Goal: Answer question/provide support: Share knowledge or assist other users

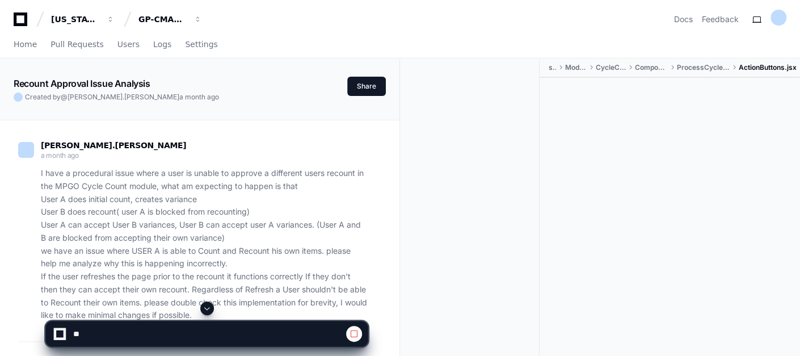
scroll to position [75, 0]
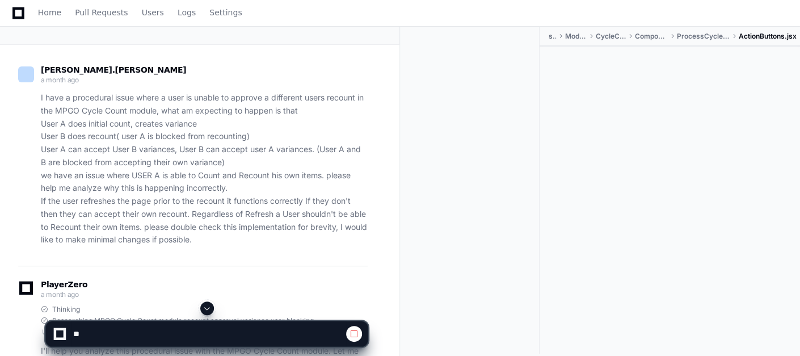
click at [287, 245] on p "I have a procedural issue where a user is unable to approve a different users r…" at bounding box center [204, 168] width 327 height 155
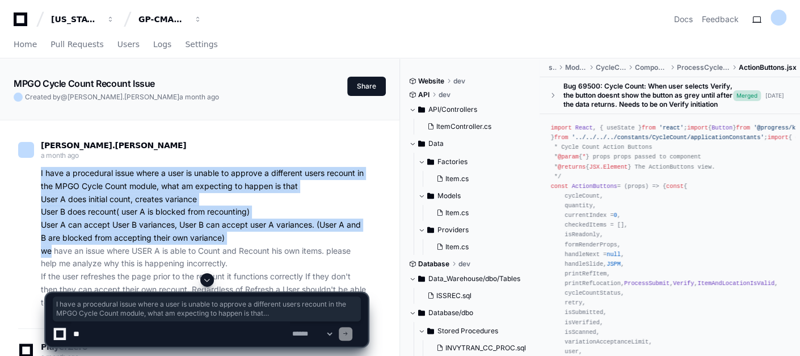
drag, startPoint x: 40, startPoint y: 170, endPoint x: 44, endPoint y: 249, distance: 79.0
click at [44, 249] on div "I have a procedural issue where a user is unable to approve a different users r…" at bounding box center [193, 238] width 350 height 142
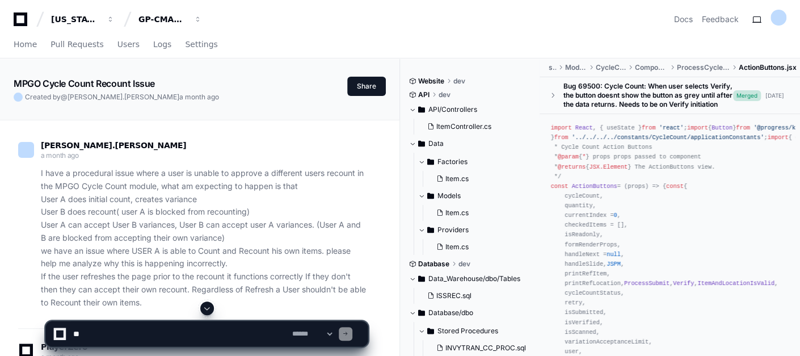
drag, startPoint x: 44, startPoint y: 249, endPoint x: 232, endPoint y: 246, distance: 187.9
click at [232, 246] on p "I have a procedural issue where a user is unable to approve a different users r…" at bounding box center [204, 238] width 327 height 142
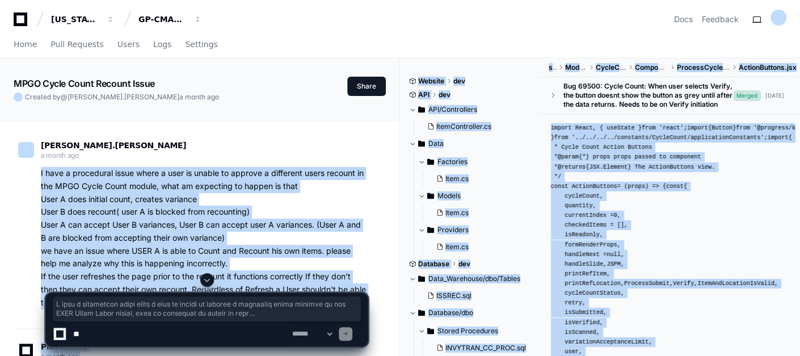
drag, startPoint x: 142, startPoint y: 306, endPoint x: 39, endPoint y: 175, distance: 166.5
click at [39, 175] on div "I have a procedural issue where a user is unable to approve a different users r…" at bounding box center [193, 238] width 350 height 142
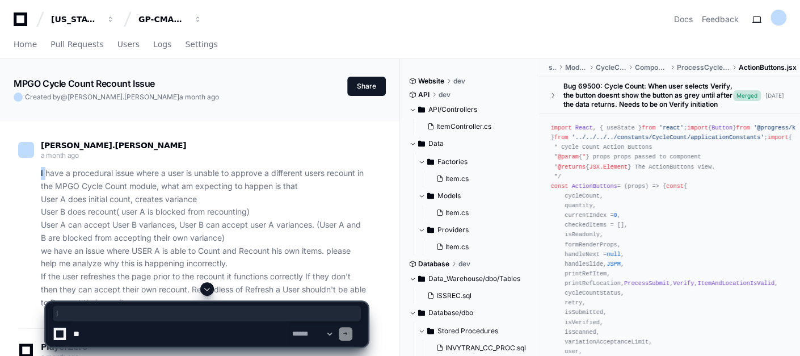
click at [39, 175] on div "I have a procedural issue where a user is unable to approve a different users r…" at bounding box center [193, 238] width 350 height 142
drag, startPoint x: 39, startPoint y: 175, endPoint x: 127, endPoint y: 187, distance: 88.8
click at [127, 187] on p "I have a procedural issue where a user is unable to approve a different users r…" at bounding box center [204, 238] width 327 height 142
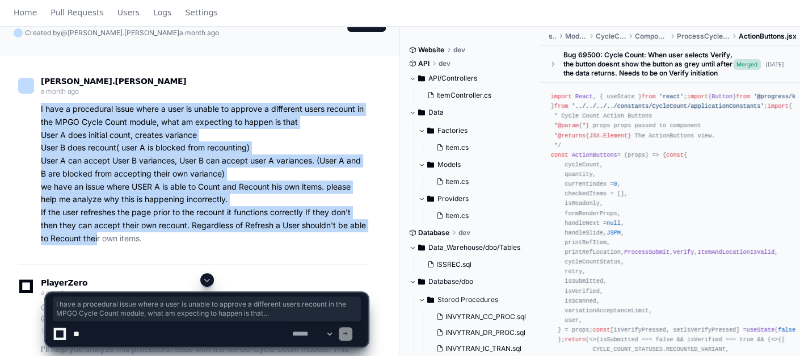
scroll to position [100, 0]
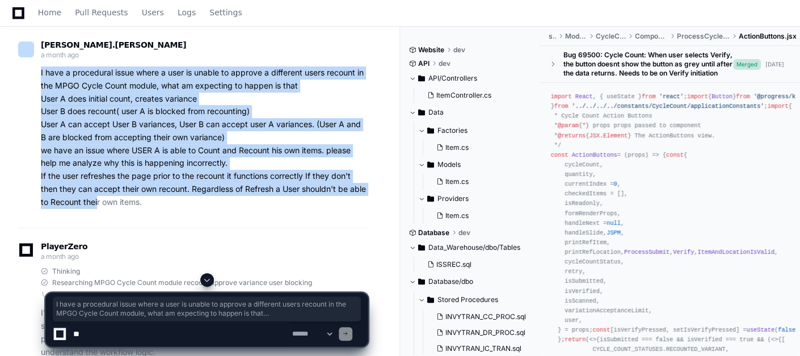
drag, startPoint x: 40, startPoint y: 173, endPoint x: 148, endPoint y: 204, distance: 112.3
click at [148, 204] on div "I have a procedural issue where a user is unable to approve a different users r…" at bounding box center [193, 137] width 350 height 142
copy p "I have a procedural issue where a user is unable to approve a different users r…"
click at [258, 120] on p "I have a procedural issue where a user is unable to approve a different users r…" at bounding box center [204, 137] width 327 height 142
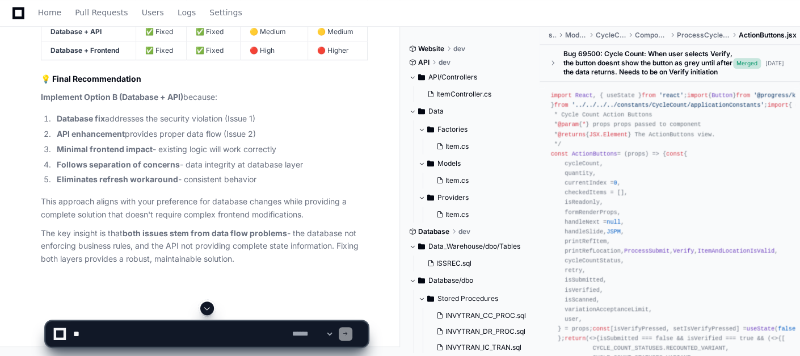
scroll to position [10315, 0]
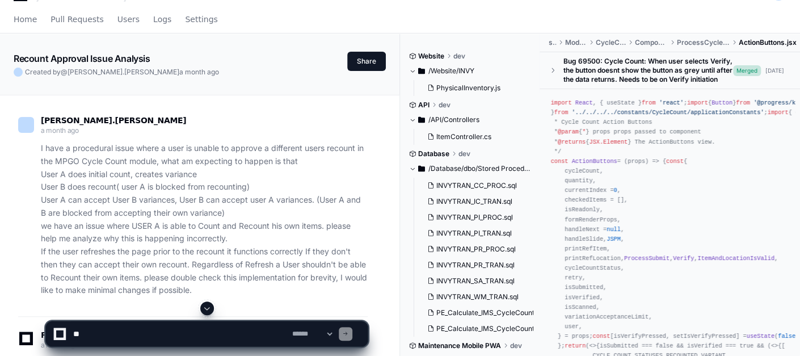
scroll to position [25, 0]
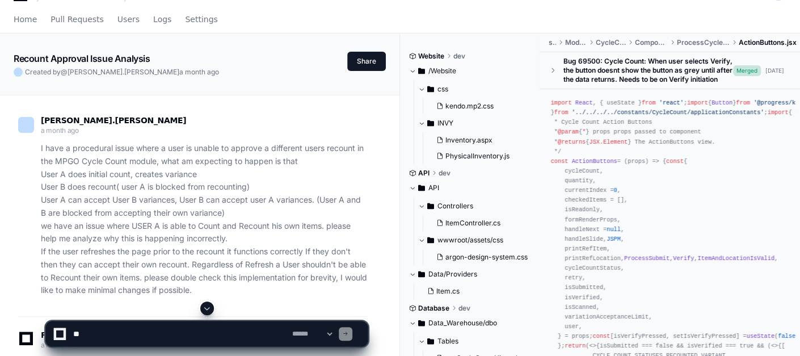
click at [338, 166] on p "I have a procedural issue where a user is unable to approve a different users r…" at bounding box center [204, 219] width 327 height 155
click at [173, 203] on p "I have a procedural issue where a user is unable to approve a different users r…" at bounding box center [204, 219] width 327 height 155
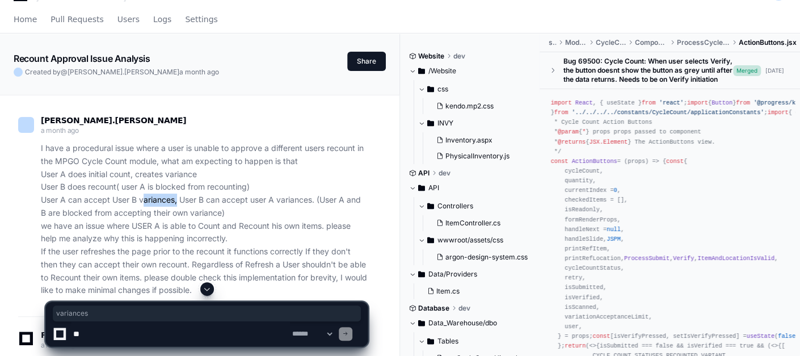
click at [173, 203] on p "I have a procedural issue where a user is unable to approve a different users r…" at bounding box center [204, 219] width 327 height 155
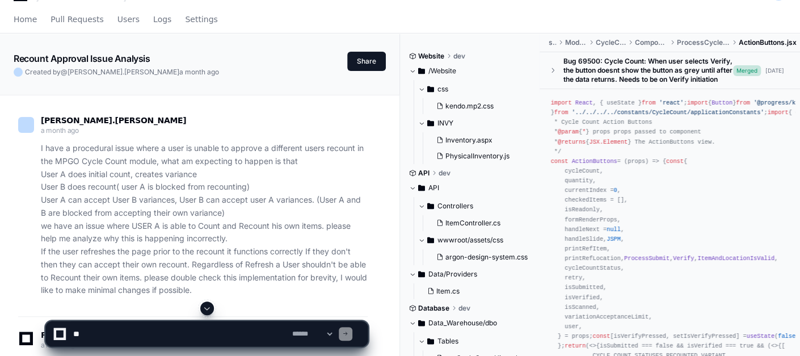
drag, startPoint x: 173, startPoint y: 203, endPoint x: 70, endPoint y: 220, distance: 104.1
click at [70, 220] on p "I have a procedural issue where a user is unable to approve a different users r…" at bounding box center [204, 219] width 327 height 155
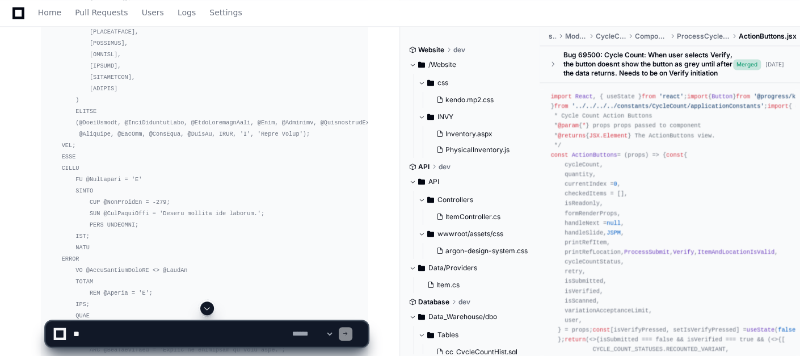
scroll to position [7315, 0]
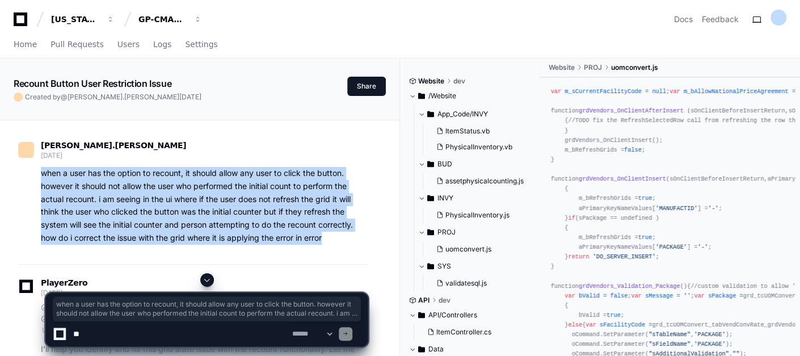
drag, startPoint x: 40, startPoint y: 170, endPoint x: 329, endPoint y: 237, distance: 297.0
click at [329, 237] on div "when a user has the option to recount, it should allow any user to click the bu…" at bounding box center [193, 206] width 350 height 78
copy p "when a user has the option to recount, it should allow any user to click the bu…"
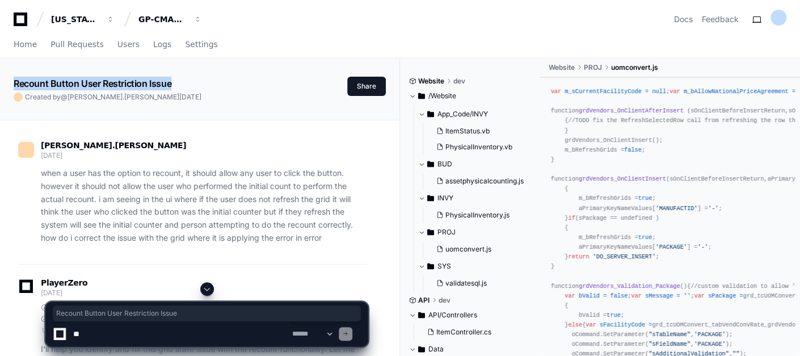
drag, startPoint x: 175, startPoint y: 83, endPoint x: 14, endPoint y: 80, distance: 161.8
click at [14, 80] on div "Recount Button User Restriction Issue" at bounding box center [181, 84] width 334 height 14
copy app-text-character-animate "Recount Button User Restriction Issue"
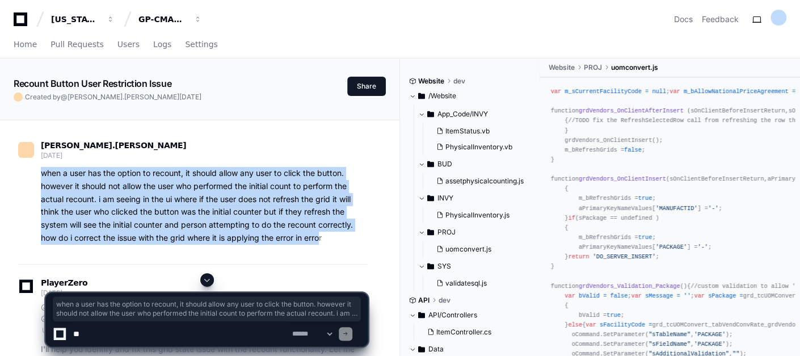
drag, startPoint x: 323, startPoint y: 240, endPoint x: 40, endPoint y: 170, distance: 291.1
click at [41, 170] on p "when a user has the option to recount, it should allow any user to click the bu…" at bounding box center [204, 206] width 327 height 78
copy p "when a user has the option to recount, it should allow any user to click the bu…"
click at [303, 251] on div "[PERSON_NAME].[PERSON_NAME] [DATE] when a user has the option to recount, it sh…" at bounding box center [193, 195] width 350 height 137
drag, startPoint x: 325, startPoint y: 233, endPoint x: 41, endPoint y: 172, distance: 290.9
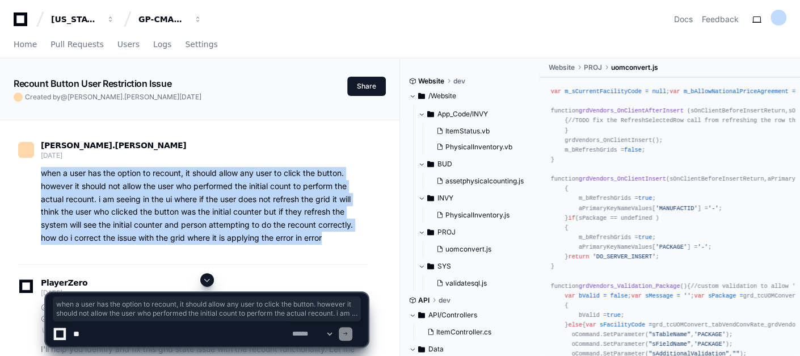
click at [41, 172] on p "when a user has the option to recount, it should allow any user to click the bu…" at bounding box center [204, 206] width 327 height 78
copy p "when a user has the option to recount, it should allow any user to click the bu…"
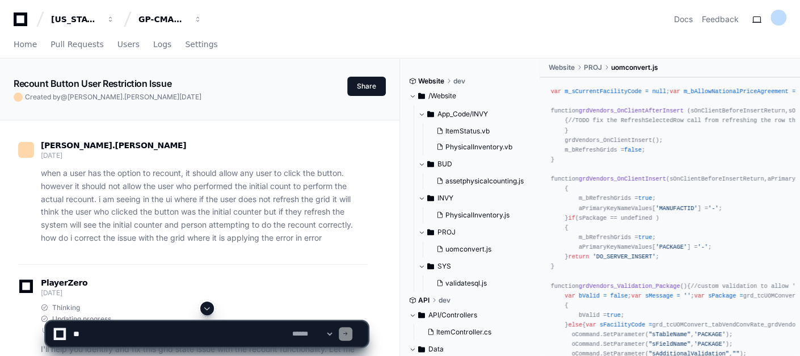
click at [209, 304] on span at bounding box center [207, 308] width 9 height 9
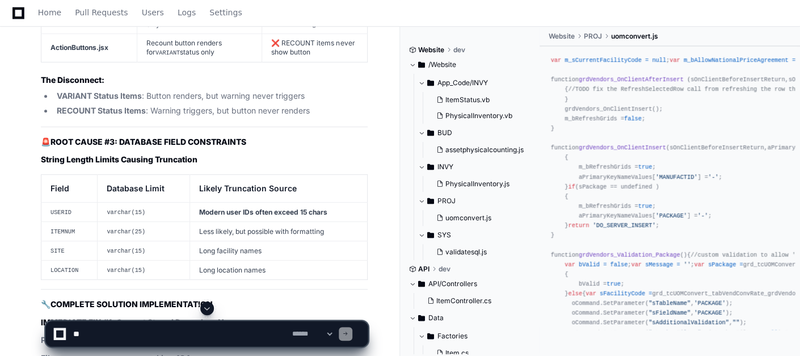
scroll to position [11595, 0]
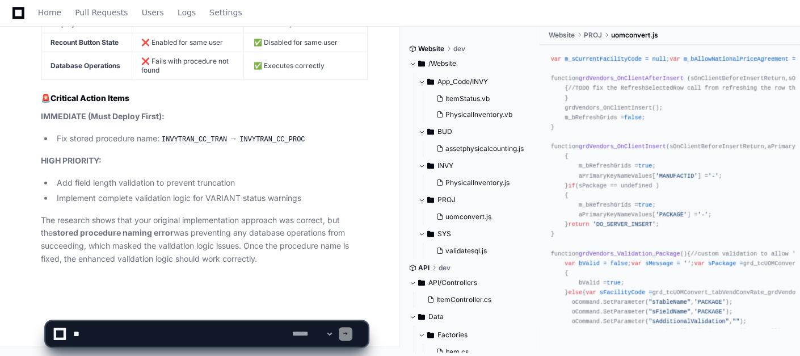
click at [303, 249] on p "The research shows that your original implementation approach was correct, but …" at bounding box center [204, 240] width 327 height 52
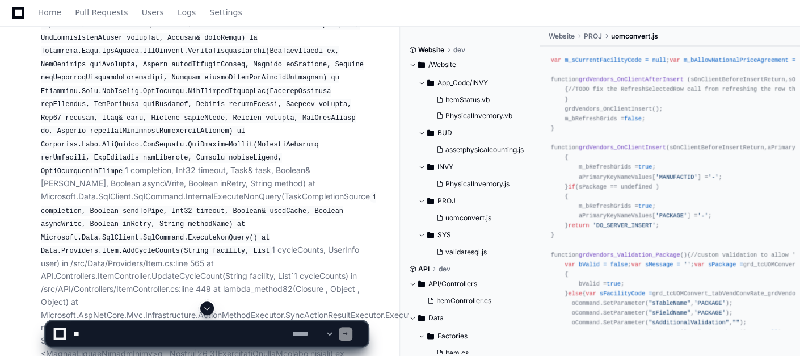
scroll to position [5794, 0]
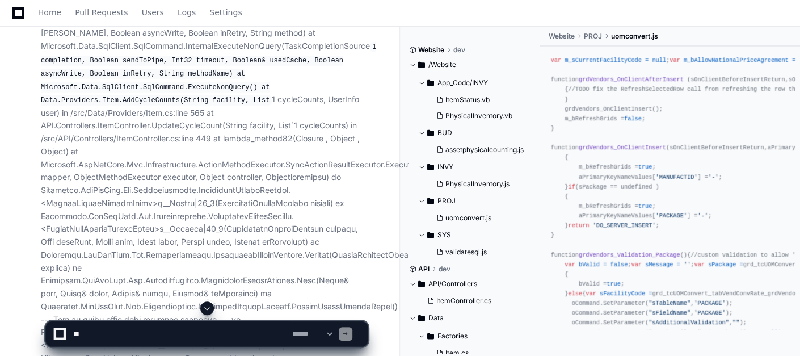
scroll to position [5970, 0]
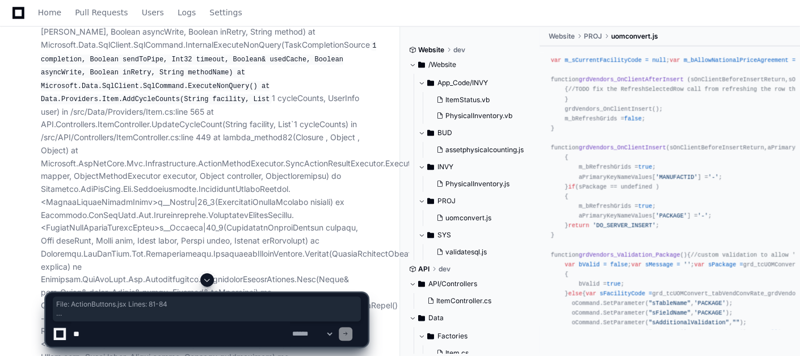
drag, startPoint x: 396, startPoint y: 204, endPoint x: 390, endPoint y: 237, distance: 34.0
click at [203, 280] on span at bounding box center [207, 279] width 9 height 9
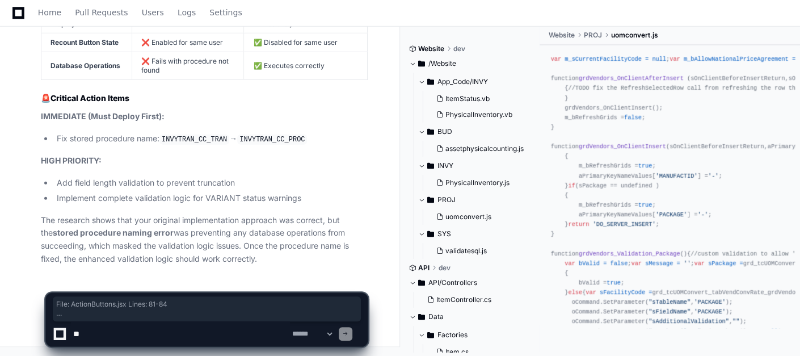
scroll to position [11595, 0]
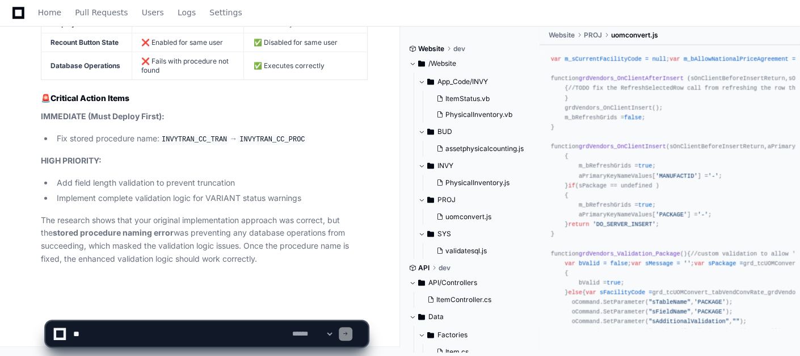
drag, startPoint x: 393, startPoint y: 137, endPoint x: 349, endPoint y: 150, distance: 45.6
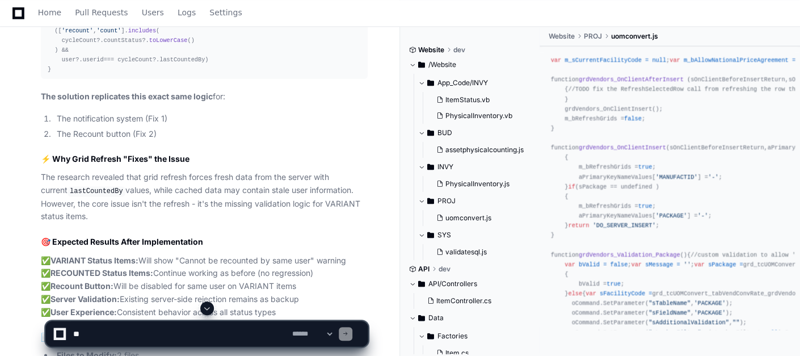
scroll to position [5113, 0]
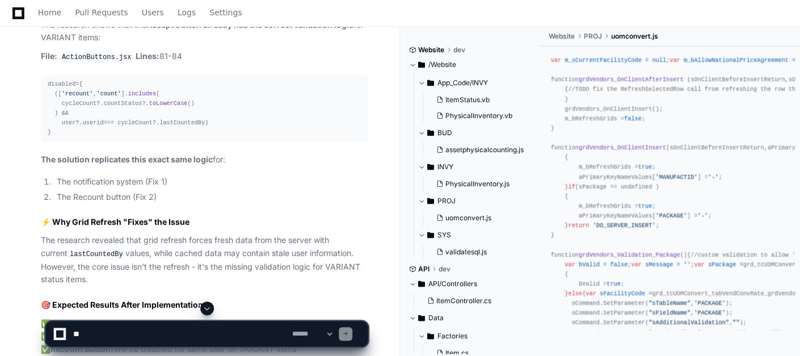
click at [377, 125] on div "sara.dixon 21 days ago when a user has the option to recount, it should allow a…" at bounding box center [200, 207] width 372 height 10398
click at [396, 65] on div "sara.dixon 21 days ago when a user has the option to recount, it should allow a…" at bounding box center [200, 234] width 400 height 10454
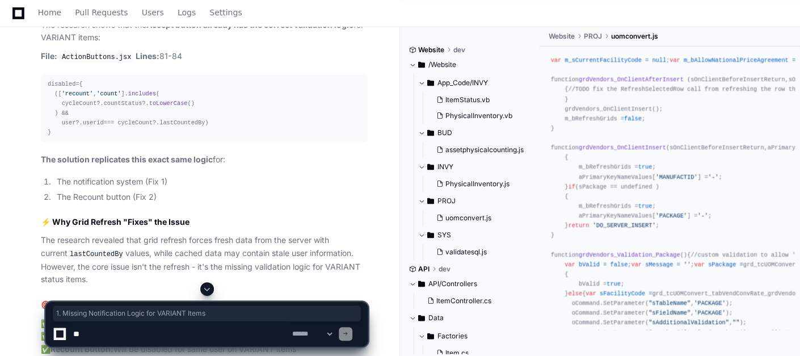
click at [396, 65] on div "sara.dixon 21 days ago when a user has the option to recount, it should allow a…" at bounding box center [200, 234] width 400 height 10454
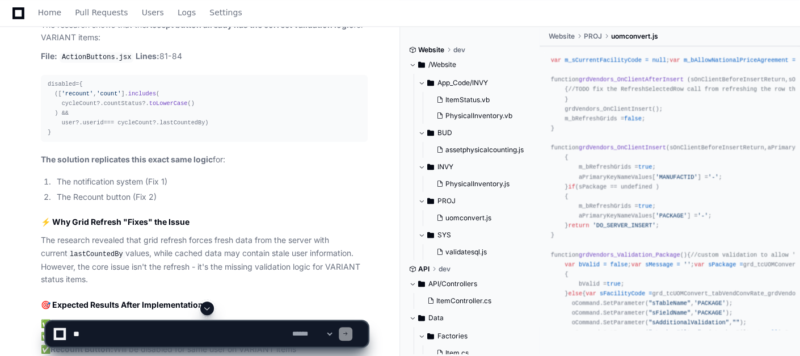
drag, startPoint x: 396, startPoint y: 65, endPoint x: 342, endPoint y: 102, distance: 65.8
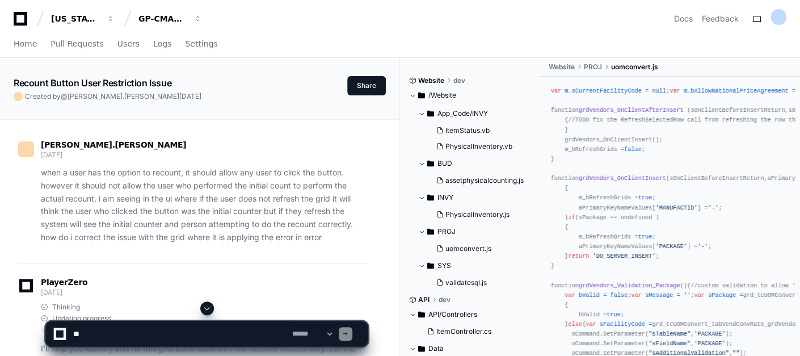
scroll to position [0, 0]
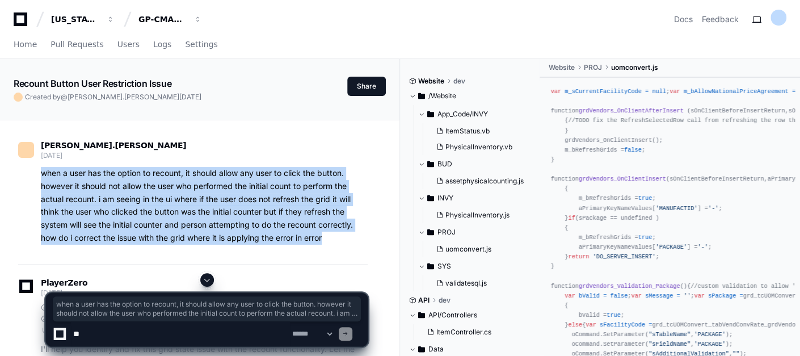
drag, startPoint x: 327, startPoint y: 238, endPoint x: 39, endPoint y: 173, distance: 295.6
click at [39, 173] on div "when a user has the option to recount, it should allow any user to click the bu…" at bounding box center [193, 206] width 350 height 78
copy p "when a user has the option to recount, it should allow any user to click the bu…"
click at [162, 331] on textarea at bounding box center [180, 333] width 219 height 25
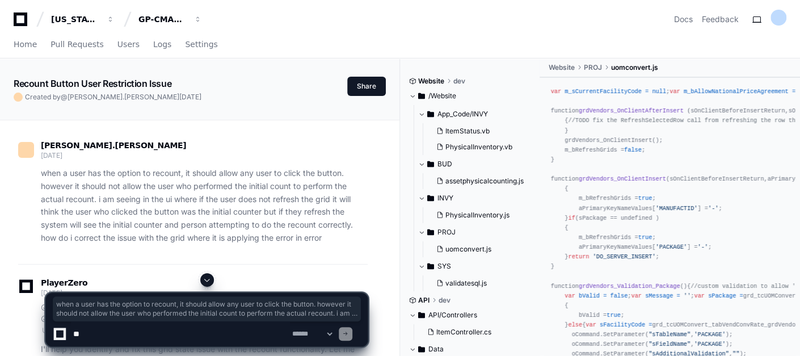
paste textarea "**********"
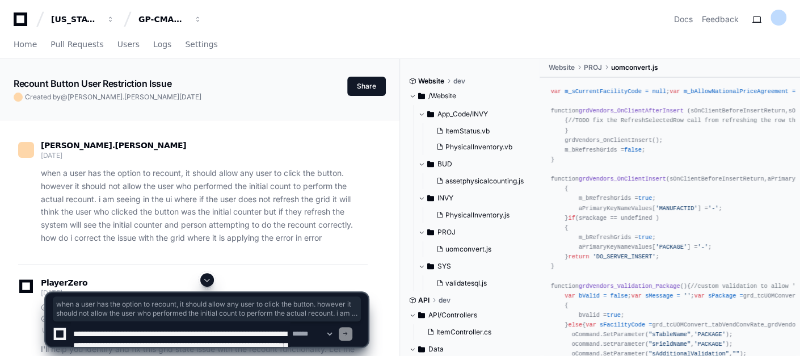
scroll to position [27, 0]
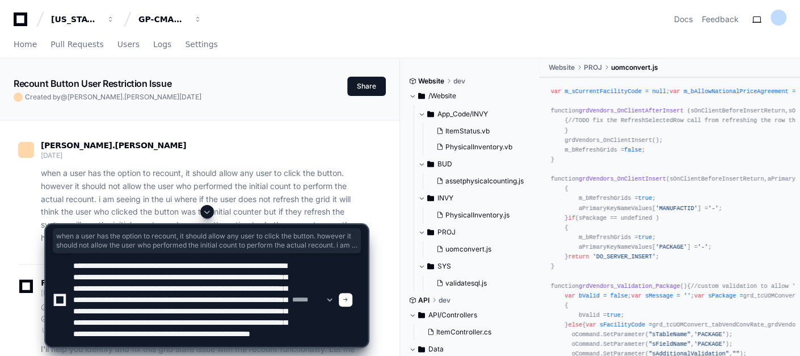
click at [233, 280] on textarea at bounding box center [180, 299] width 219 height 93
click at [175, 272] on textarea at bounding box center [180, 299] width 219 height 93
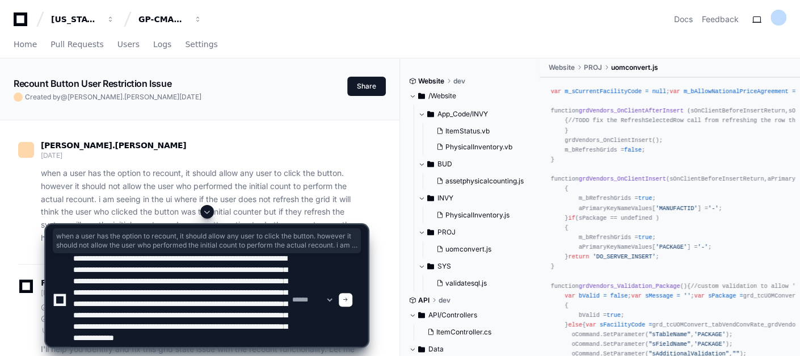
click at [259, 316] on textarea at bounding box center [180, 299] width 219 height 93
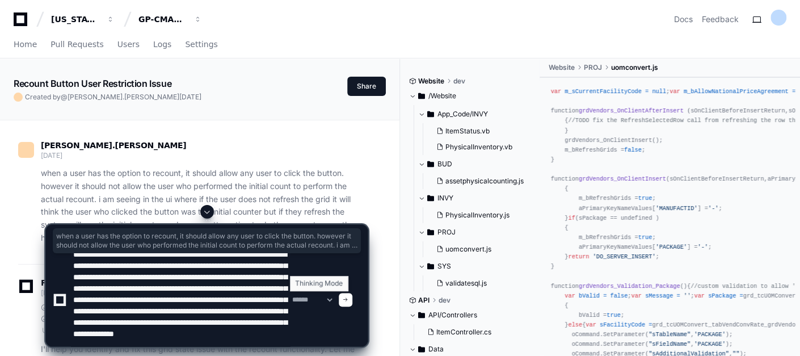
type textarea "**********"
click at [320, 301] on select "**********" at bounding box center [312, 300] width 44 height 8
select select "*********"
click at [290, 296] on select "**********" at bounding box center [312, 300] width 44 height 8
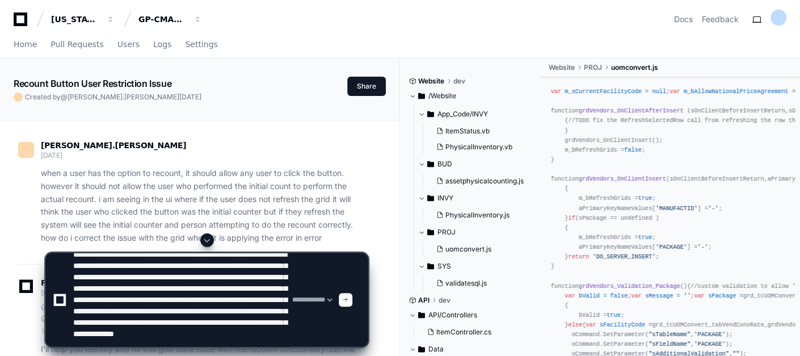
click at [348, 299] on span at bounding box center [346, 300] width 6 height 6
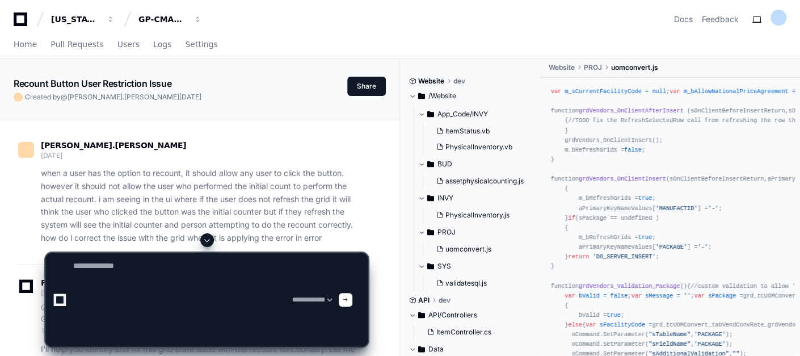
scroll to position [0, 0]
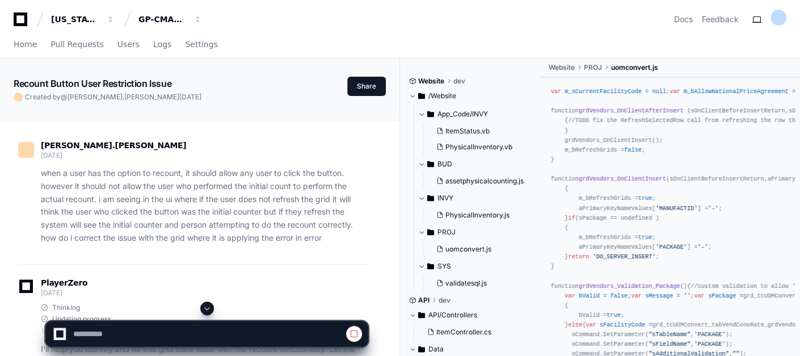
click at [206, 308] on span at bounding box center [207, 308] width 9 height 9
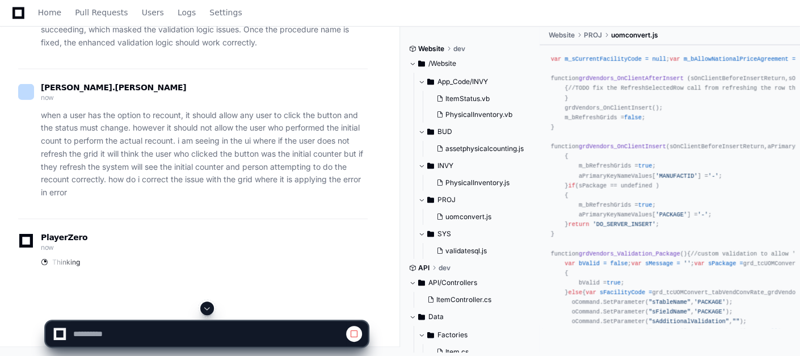
scroll to position [11812, 0]
select select "*********"
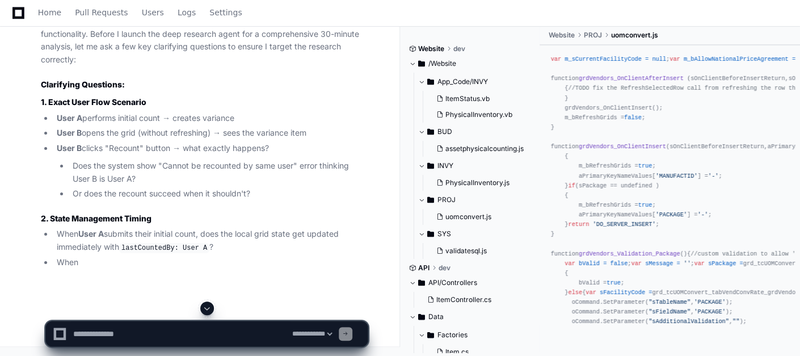
click at [246, 220] on div "PlayerZero now Thinking The user is describing a specific issue with cycle coun…" at bounding box center [193, 116] width 350 height 338
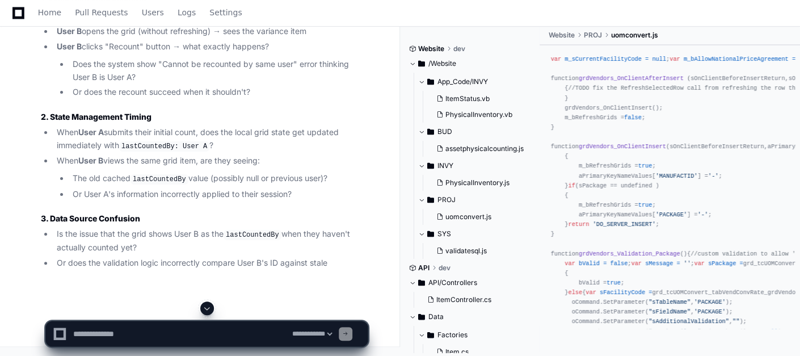
click at [205, 309] on span at bounding box center [207, 308] width 9 height 9
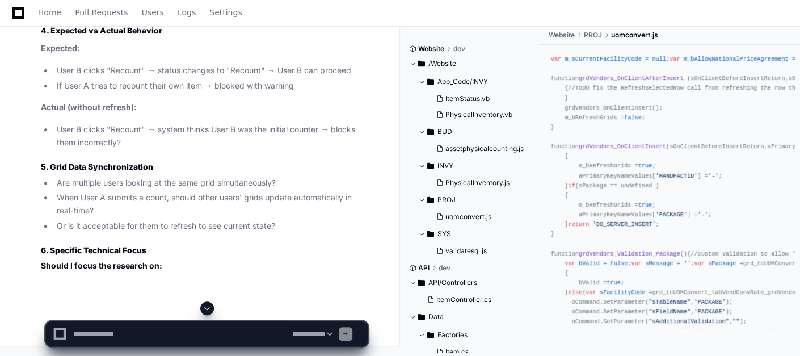
click at [205, 309] on span at bounding box center [207, 308] width 9 height 9
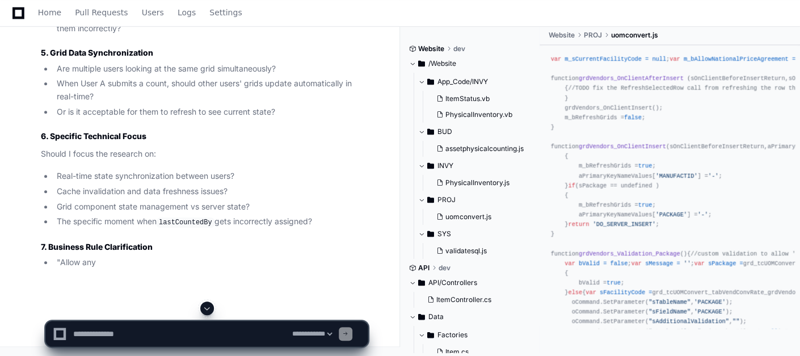
scroll to position [12498, 0]
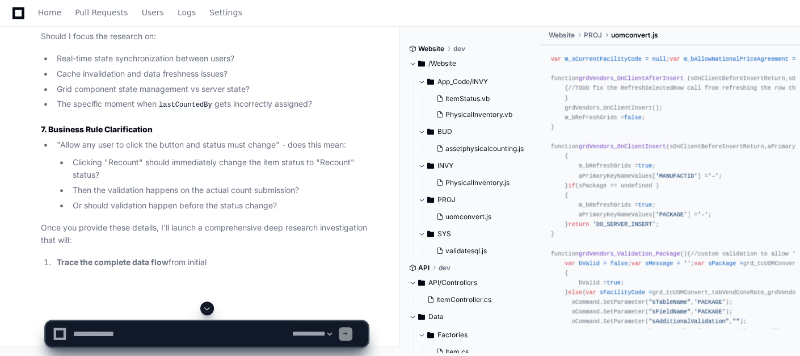
click at [209, 303] on button at bounding box center [207, 308] width 14 height 14
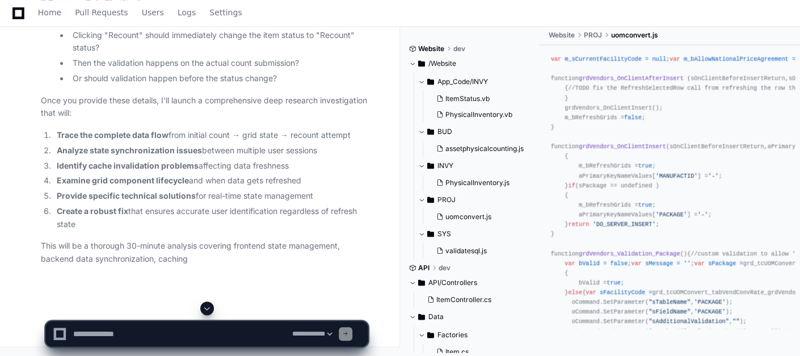
click at [209, 303] on button at bounding box center [207, 308] width 14 height 14
